Goal: Entertainment & Leisure: Browse casually

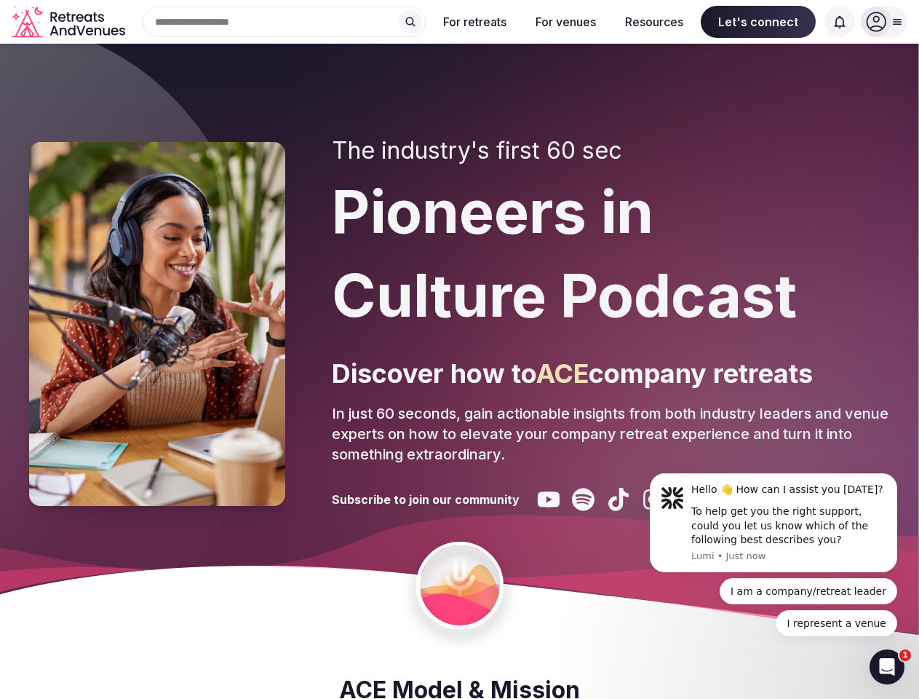
click at [459, 349] on div "The industry's first 60 sec Pioneers in Culture Podcast Discover how to ACE com…" at bounding box center [611, 324] width 558 height 374
click at [285, 22] on div "Search Popular Destinations [GEOGRAPHIC_DATA], [GEOGRAPHIC_DATA] [GEOGRAPHIC_DA…" at bounding box center [278, 22] width 295 height 31
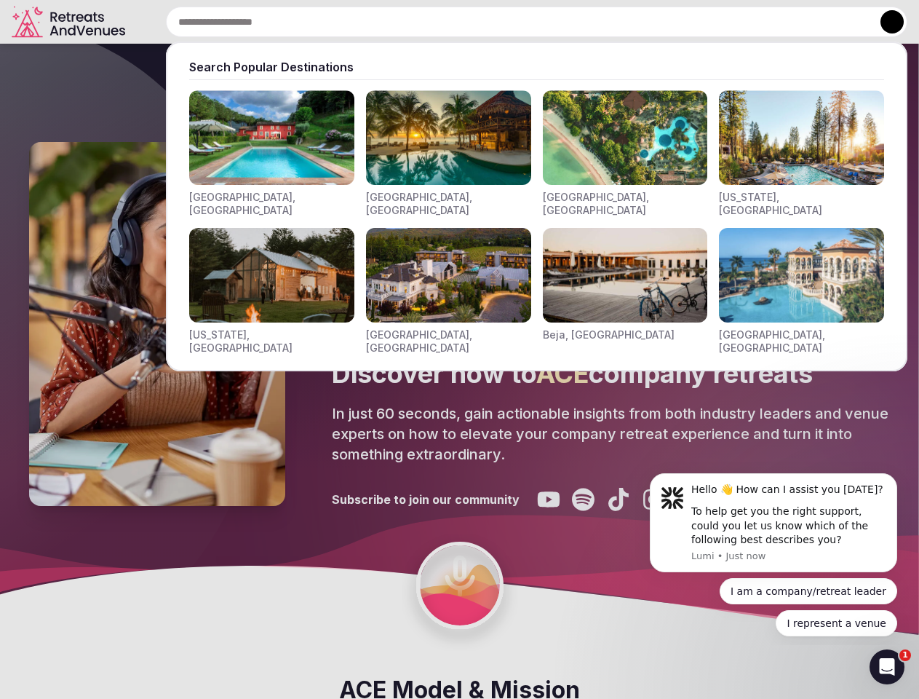
click at [411, 22] on input "text" at bounding box center [537, 22] width 742 height 31
click at [475, 22] on input "text" at bounding box center [537, 22] width 742 height 31
click at [566, 22] on input "text" at bounding box center [537, 22] width 742 height 31
click at [654, 22] on input "text" at bounding box center [537, 22] width 742 height 31
click at [759, 22] on input "text" at bounding box center [537, 22] width 742 height 31
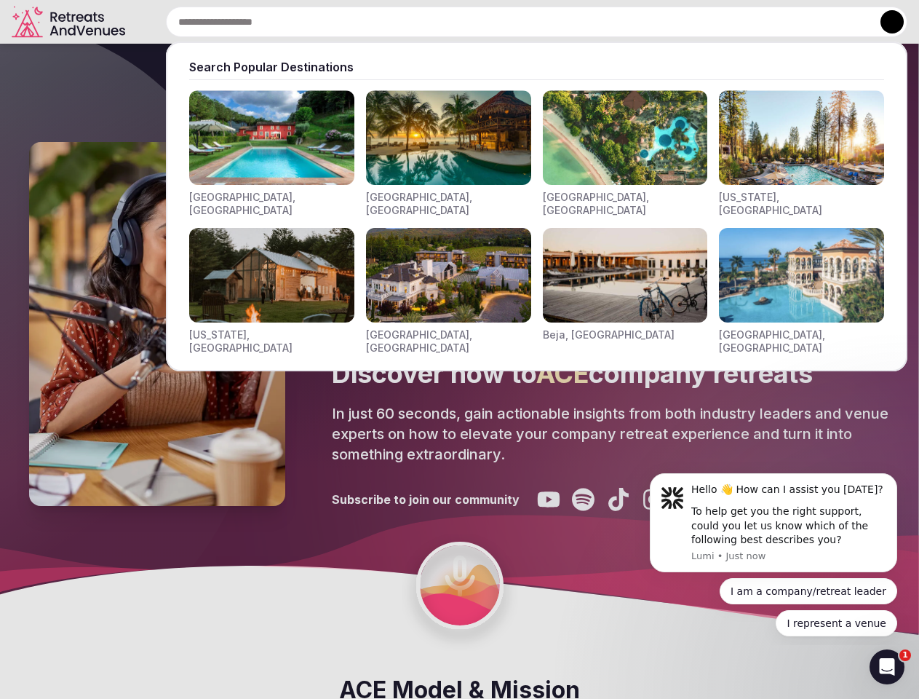
click at [840, 22] on input "text" at bounding box center [537, 22] width 742 height 31
click at [884, 22] on button at bounding box center [892, 21] width 23 height 23
